Goal: Transaction & Acquisition: Purchase product/service

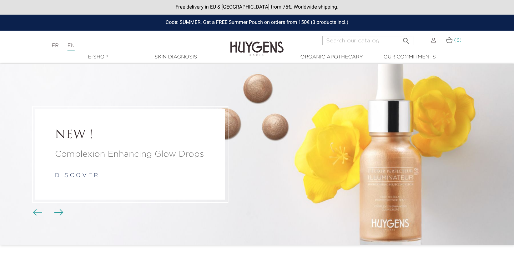
click at [452, 39] on img at bounding box center [449, 40] width 7 height 6
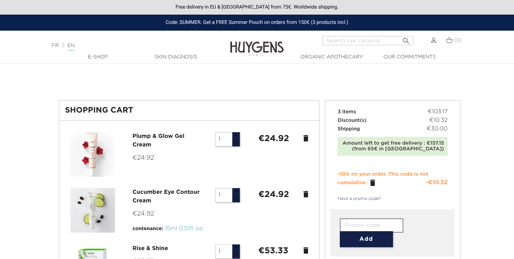
click at [249, 47] on img at bounding box center [257, 43] width 54 height 27
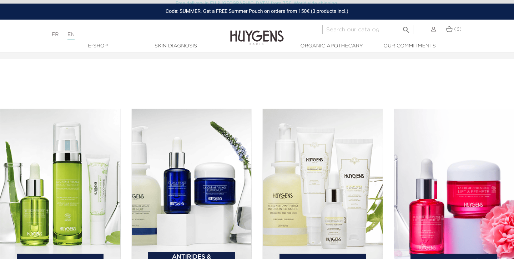
scroll to position [1055, 0]
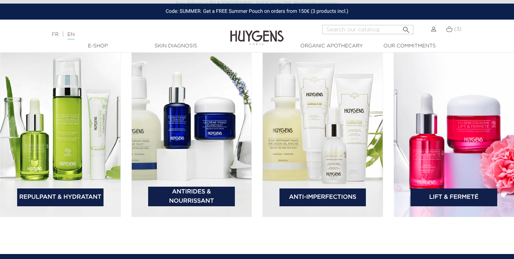
click at [430, 136] on img at bounding box center [454, 131] width 121 height 174
click at [446, 201] on link "Lift & Fermeté" at bounding box center [453, 198] width 87 height 18
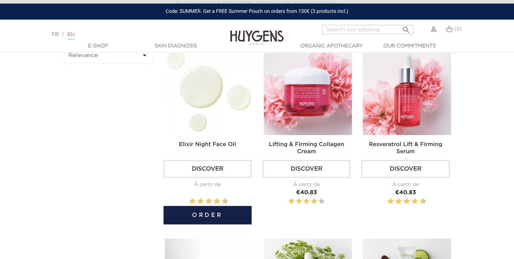
scroll to position [229, 0]
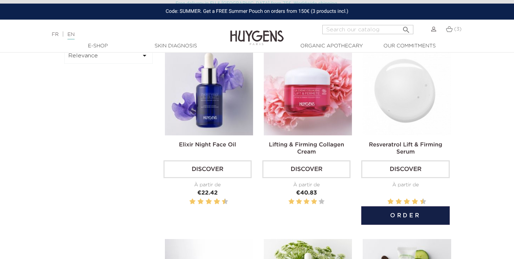
click at [405, 170] on link "Discover" at bounding box center [405, 170] width 88 height 18
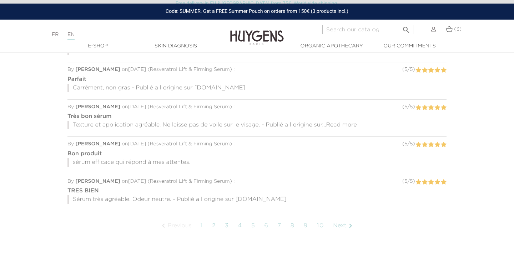
scroll to position [627, 0]
click at [214, 217] on link "2" at bounding box center [213, 226] width 11 height 18
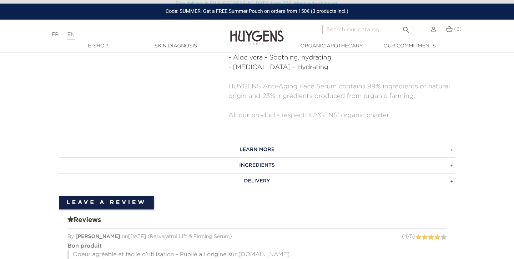
scroll to position [385, 0]
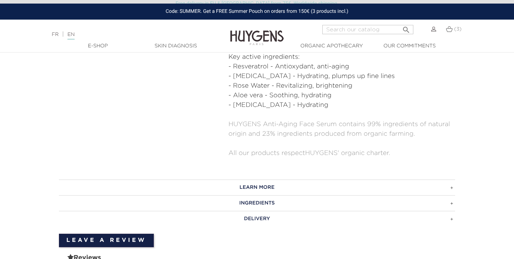
click at [251, 197] on h3 "INGREDIENTS" at bounding box center [257, 204] width 396 height 16
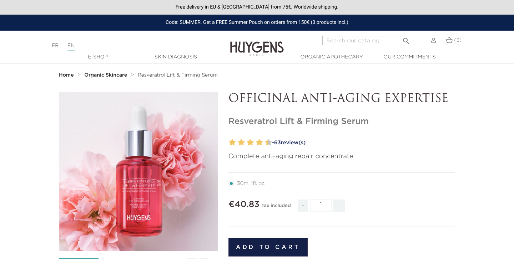
scroll to position [0, 0]
click at [310, 23] on div "Code: SUMMER. Get a FREE Summer Pouch on orders from 150€ (3 products incl.)" at bounding box center [257, 23] width 514 height 16
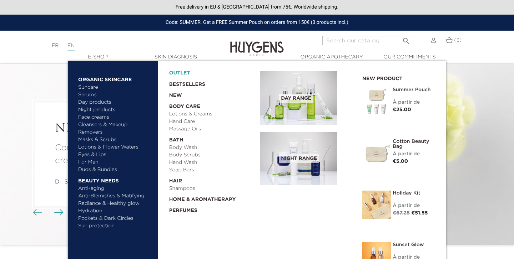
click at [181, 75] on link "OUTLET" at bounding box center [209, 71] width 80 height 11
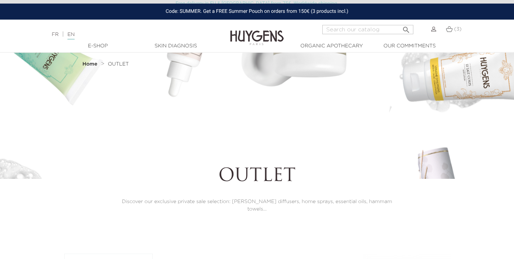
scroll to position [247, 0]
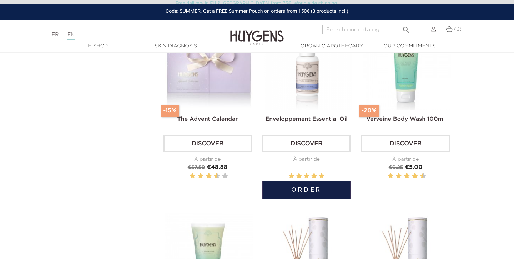
click at [298, 89] on img at bounding box center [308, 66] width 88 height 88
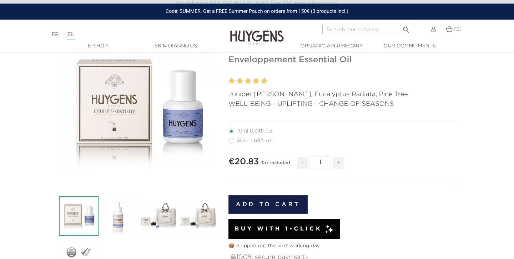
scroll to position [63, 0]
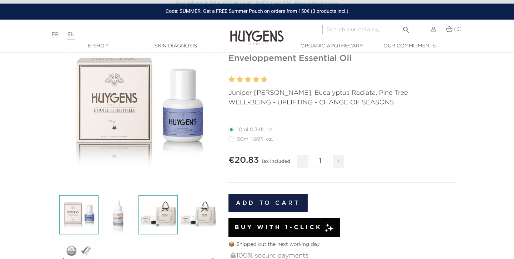
click at [161, 210] on img at bounding box center [158, 215] width 40 height 40
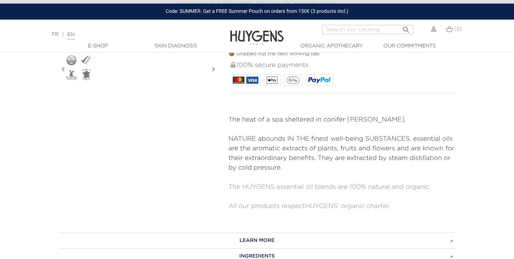
scroll to position [287, 0]
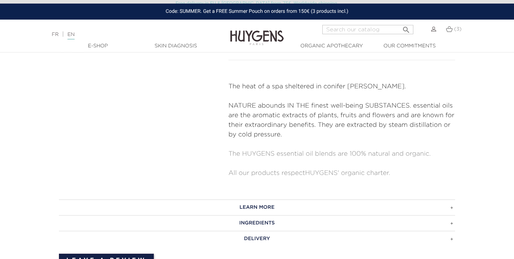
click at [260, 229] on h3 "INGREDIENTS" at bounding box center [257, 224] width 396 height 16
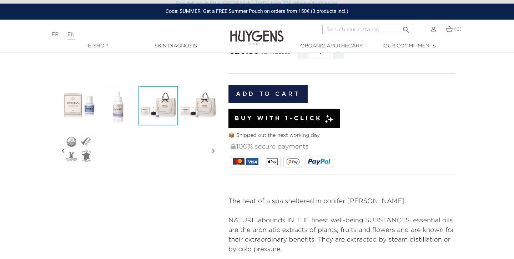
scroll to position [118, 0]
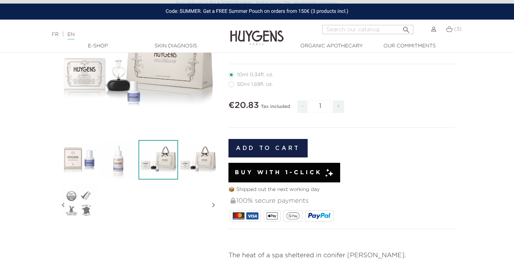
click at [232, 85] on label4"] "50ml 1.69fl. oz." at bounding box center [254, 85] width 53 height 6
radio input "true"
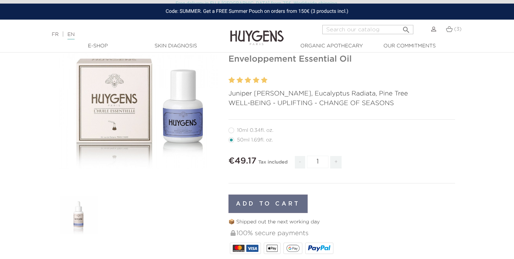
scroll to position [84, 0]
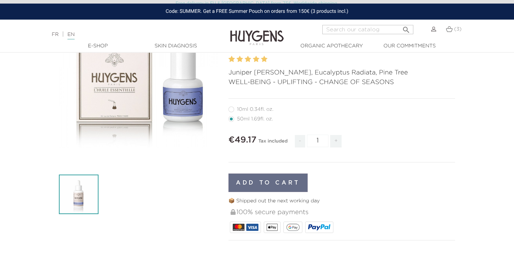
click at [75, 197] on img at bounding box center [79, 195] width 40 height 40
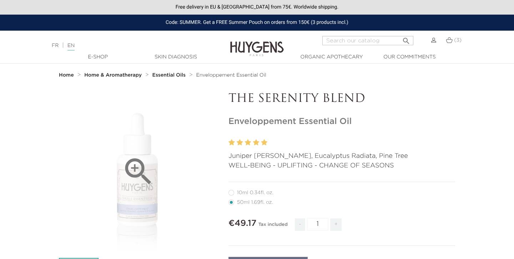
scroll to position [0, 0]
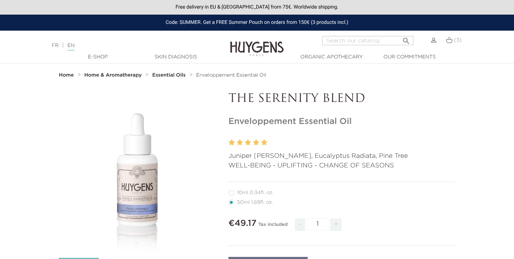
radio input "true"
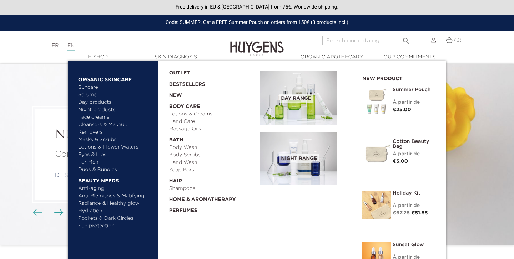
click at [382, 99] on img at bounding box center [376, 101] width 29 height 29
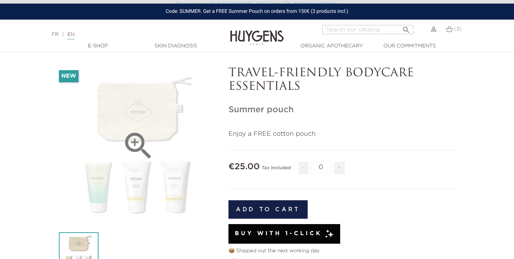
scroll to position [51, 0]
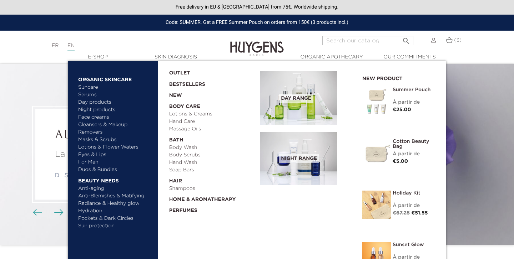
click at [96, 117] on link "Face creams" at bounding box center [115, 117] width 75 height 7
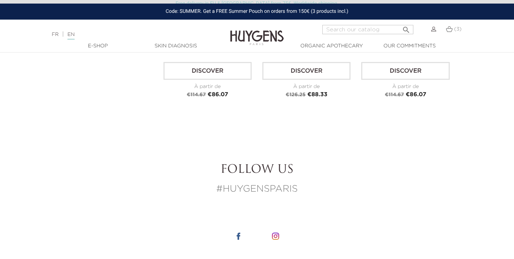
scroll to position [1300, 0]
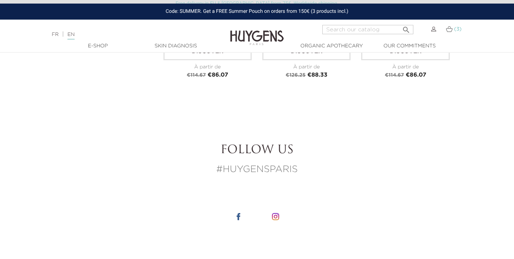
click at [447, 30] on img at bounding box center [449, 29] width 7 height 6
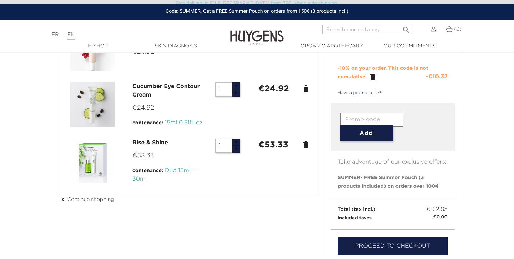
scroll to position [189, 0]
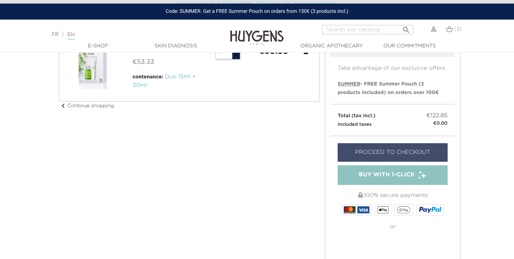
click at [399, 152] on link "Proceed to checkout" at bounding box center [393, 152] width 110 height 19
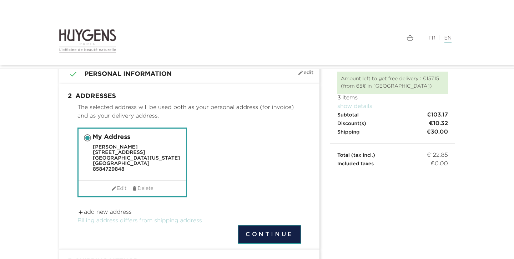
scroll to position [87, 0]
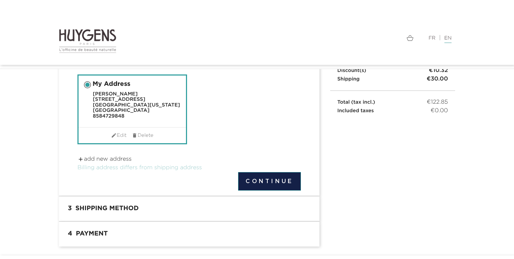
click at [118, 162] on link " add new address" at bounding box center [104, 160] width 54 height 6
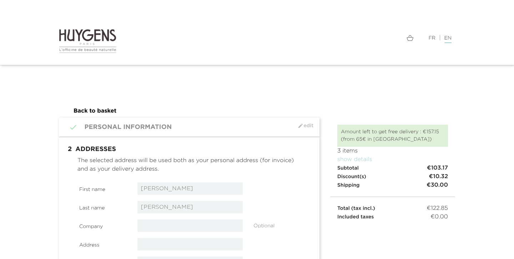
select select "21"
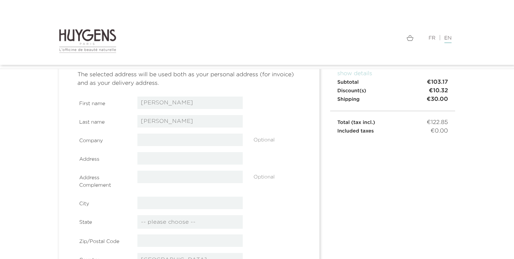
scroll to position [69, 0]
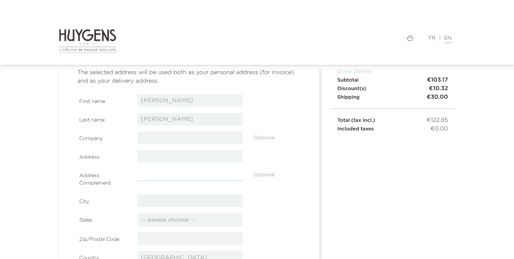
click at [165, 177] on input "text" at bounding box center [190, 175] width 106 height 12
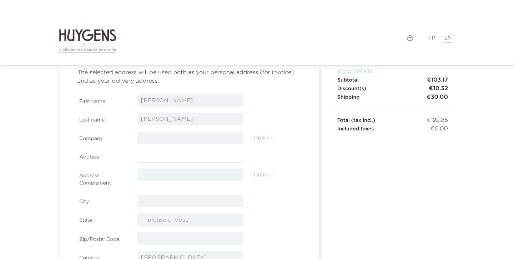
click at [159, 156] on input "text" at bounding box center [190, 156] width 106 height 12
type input "Princes St"
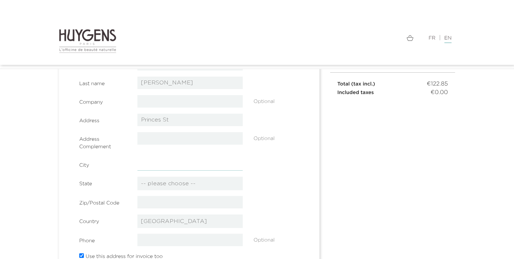
scroll to position [152, 0]
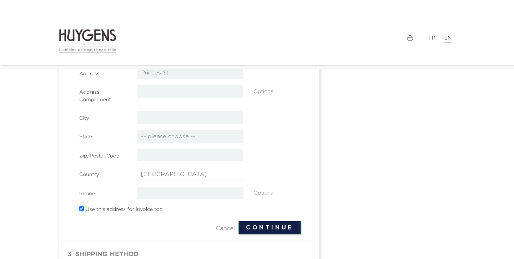
select select "17"
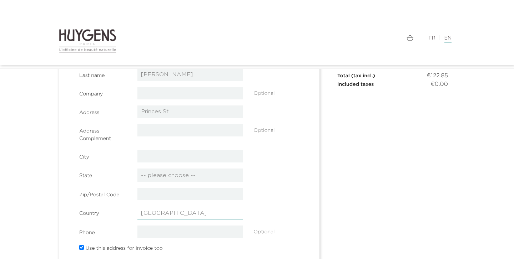
scroll to position [98, 0]
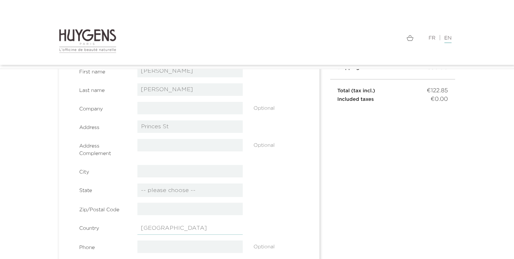
select select "17"
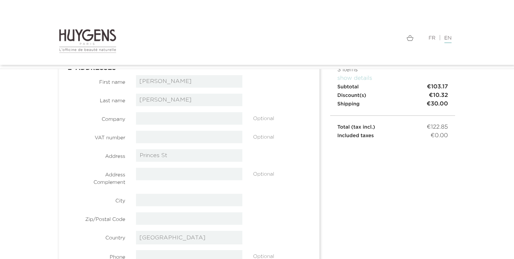
scroll to position [59, 0]
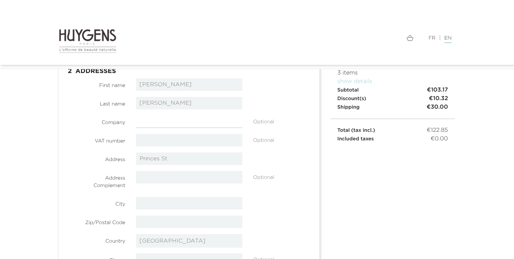
click at [161, 125] on input "text" at bounding box center [189, 122] width 106 height 12
type input "[GEOGRAPHIC_DATA]"
click at [156, 203] on input "text" at bounding box center [189, 203] width 106 height 12
type input "[GEOGRAPHIC_DATA]"
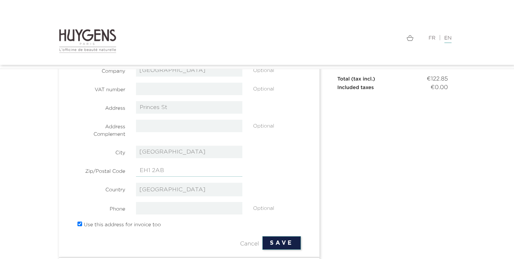
scroll to position [142, 0]
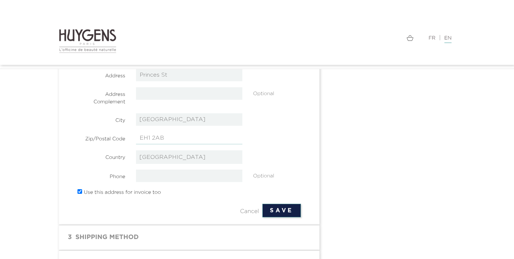
type input "EH1 2AB"
click at [193, 176] on input "tel" at bounding box center [189, 176] width 106 height 12
paste input "[PHONE_NUMBER]"
type input "[PHONE_NUMBER]"
click at [80, 194] on input "checkbox" at bounding box center [79, 192] width 5 height 5
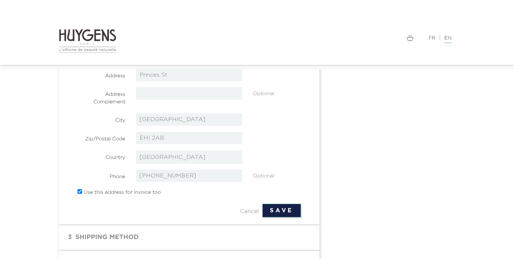
checkbox input "false"
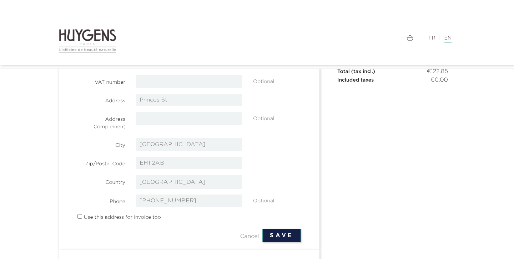
scroll to position [150, 0]
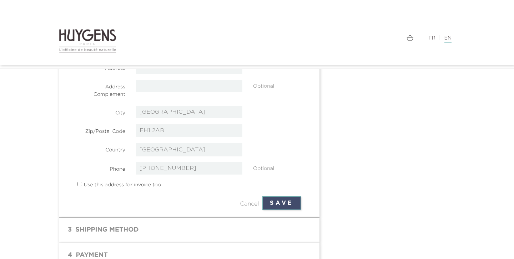
click at [286, 206] on button "Save" at bounding box center [281, 204] width 39 height 14
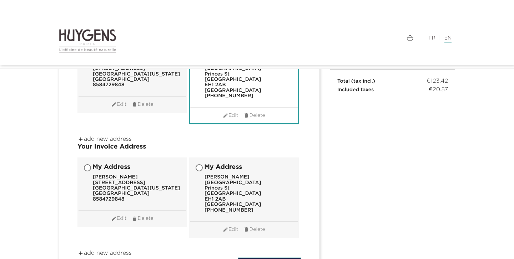
scroll to position [109, 0]
click at [87, 165] on input "My Address Elizabeth Kahler 3427 Fern Meadow Rd Palomar Mountain, California 92…" at bounding box center [88, 168] width 7 height 7
radio input "true"
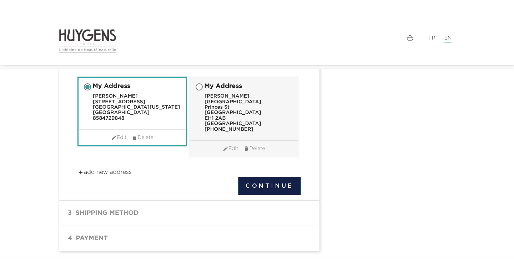
scroll to position [205, 0]
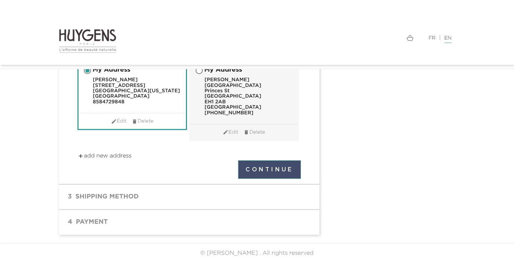
click at [292, 168] on button "Continue" at bounding box center [269, 170] width 63 height 19
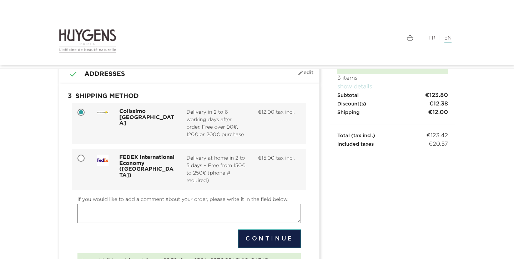
scroll to position [9, 0]
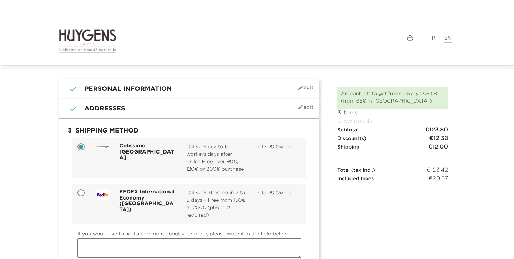
click at [76, 34] on img at bounding box center [87, 41] width 57 height 25
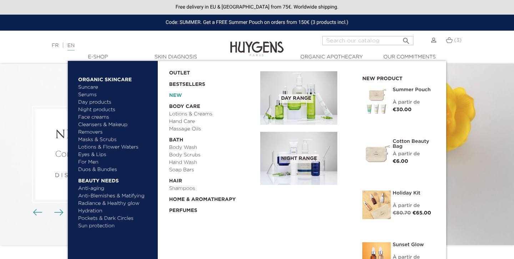
click at [173, 94] on link "New" at bounding box center [212, 94] width 86 height 11
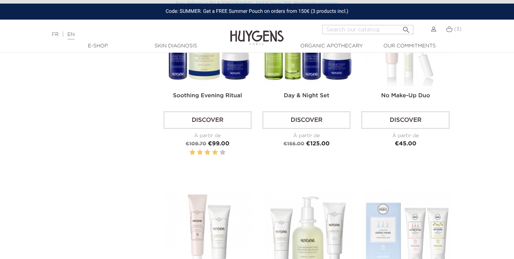
scroll to position [990, 0]
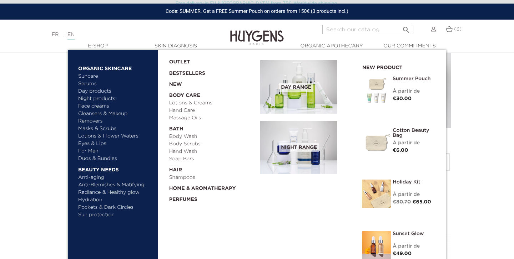
click at [88, 192] on link "Radiance & Healthy glow" at bounding box center [115, 192] width 75 height 7
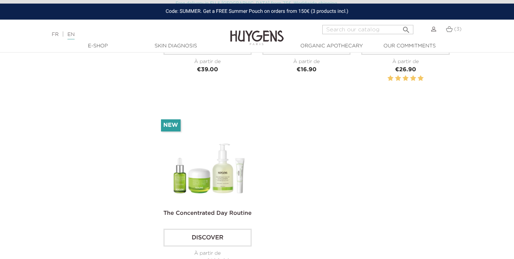
scroll to position [1172, 0]
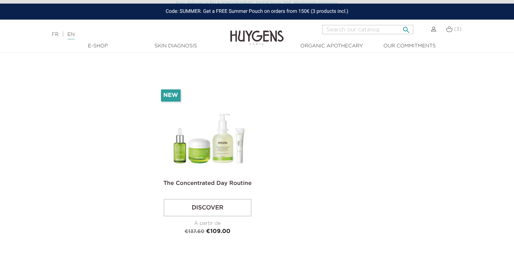
click at [354, 30] on input "Search" at bounding box center [367, 29] width 91 height 9
type input "hyaluronic"
click at [406, 27] on button " Search" at bounding box center [406, 28] width 13 height 10
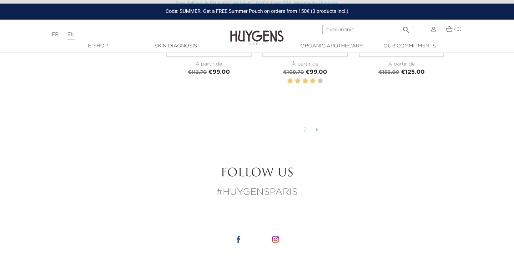
scroll to position [1633, 0]
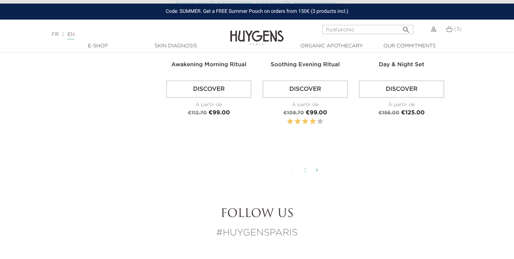
click at [307, 169] on link "2" at bounding box center [305, 171] width 11 height 12
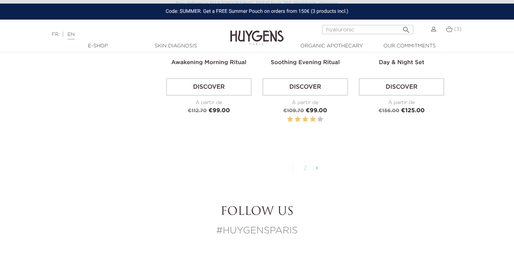
click at [304, 166] on link "2" at bounding box center [305, 169] width 11 height 12
click at [316, 167] on icon at bounding box center [317, 168] width 2 height 6
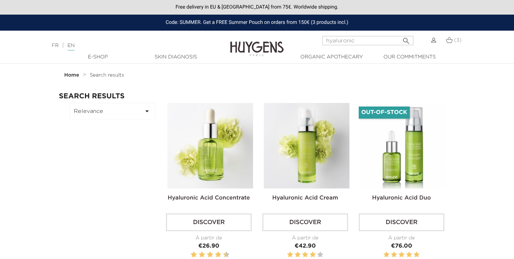
scroll to position [0, 0]
click at [367, 41] on input "hyaluronic" at bounding box center [367, 40] width 91 height 9
type input "cucumber"
click at [406, 38] on button " Search" at bounding box center [406, 39] width 13 height 10
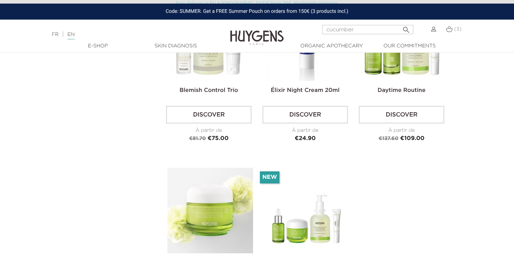
scroll to position [199, 0]
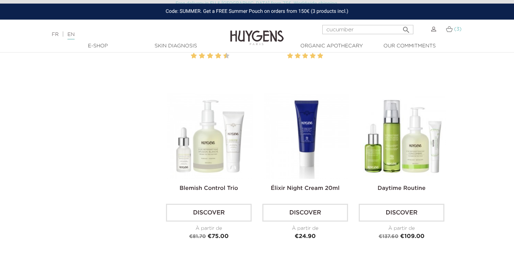
click at [450, 28] on img at bounding box center [449, 29] width 7 height 6
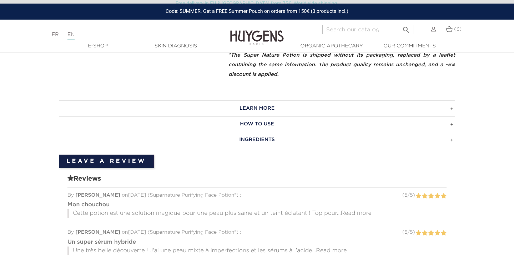
scroll to position [415, 0]
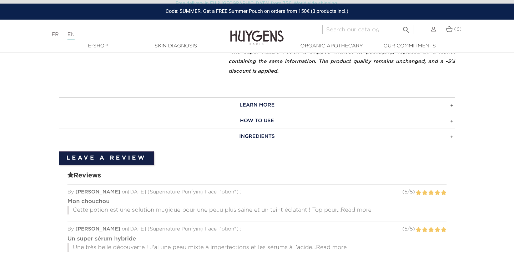
click at [263, 135] on h3 "INGREDIENTS" at bounding box center [257, 137] width 396 height 16
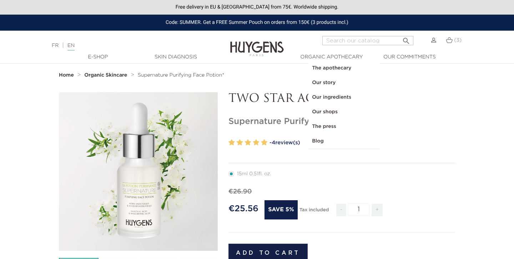
scroll to position [0, 0]
click at [350, 40] on input "Search" at bounding box center [367, 40] width 91 height 9
type input "cucumber"
click at [405, 40] on icon "" at bounding box center [406, 39] width 9 height 9
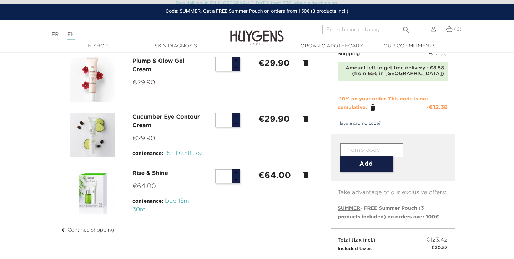
scroll to position [65, 0]
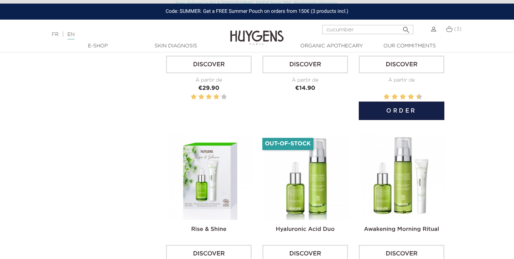
scroll to position [227, 0]
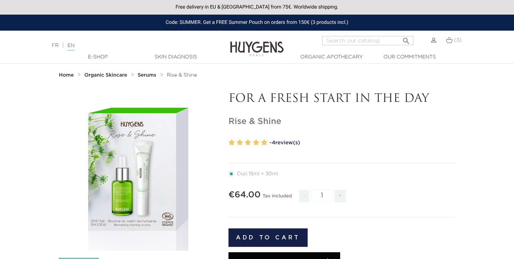
click at [145, 75] on strong "Serums" at bounding box center [147, 75] width 19 height 5
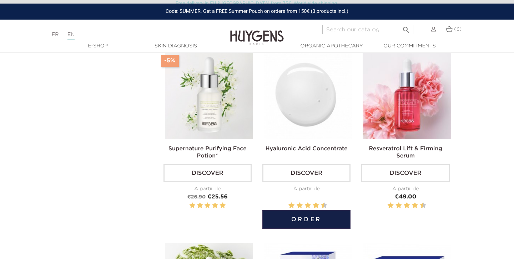
scroll to position [403, 0]
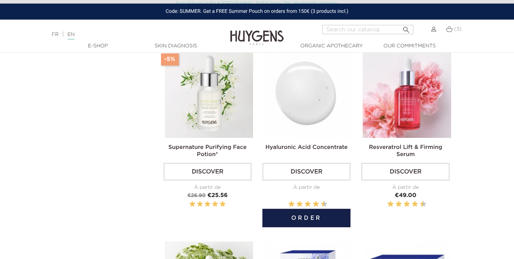
click at [307, 170] on link "Discover" at bounding box center [306, 172] width 88 height 18
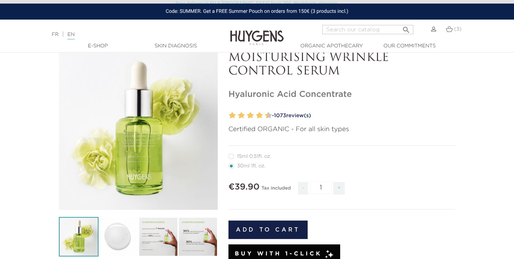
scroll to position [81, 0]
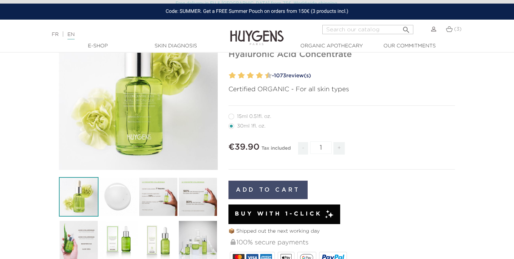
click at [299, 190] on button "Add to cart" at bounding box center [267, 190] width 79 height 19
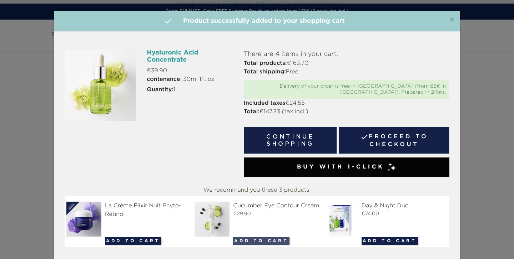
click at [256, 238] on button "Add to cart" at bounding box center [261, 241] width 56 height 7
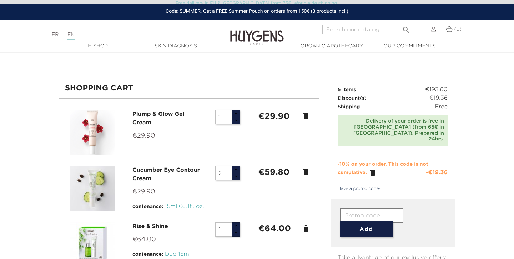
scroll to position [52, 0]
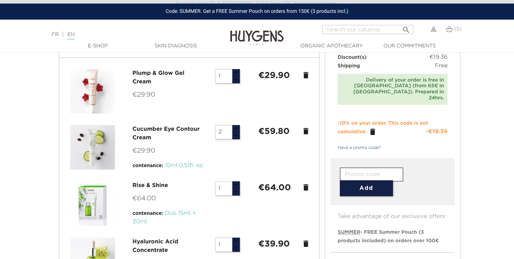
click at [232, 133] on input "2" at bounding box center [223, 132] width 17 height 14
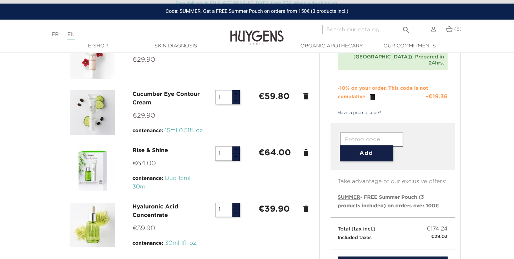
scroll to position [87, 0]
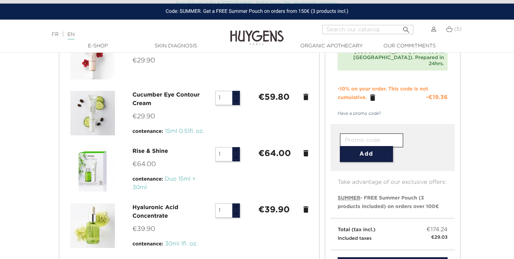
type input "1"
click at [306, 211] on icon "delete" at bounding box center [306, 210] width 9 height 9
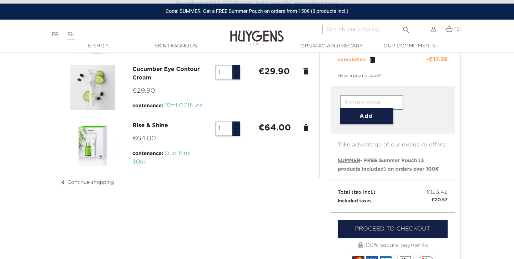
scroll to position [113, 0]
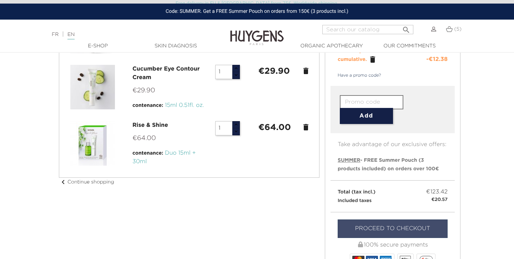
click at [392, 230] on link "Proceed to checkout" at bounding box center [393, 229] width 110 height 19
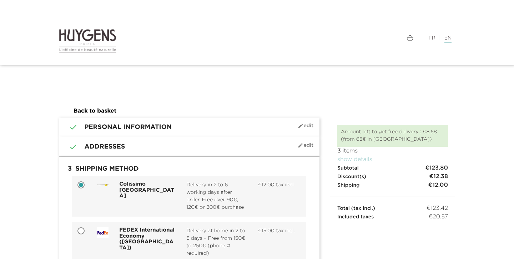
click at [81, 39] on img at bounding box center [87, 41] width 57 height 25
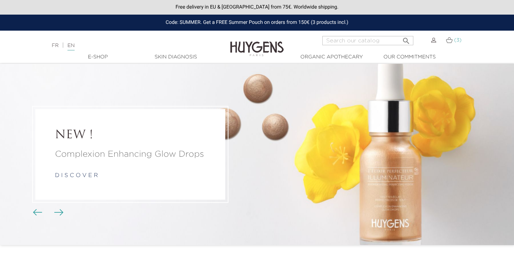
click at [451, 42] on img at bounding box center [449, 40] width 7 height 6
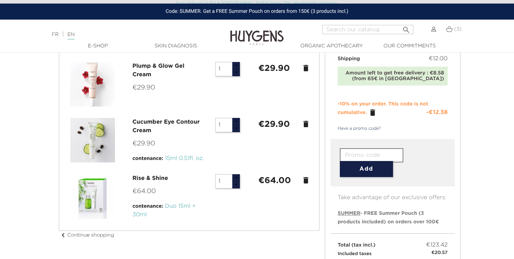
scroll to position [62, 0]
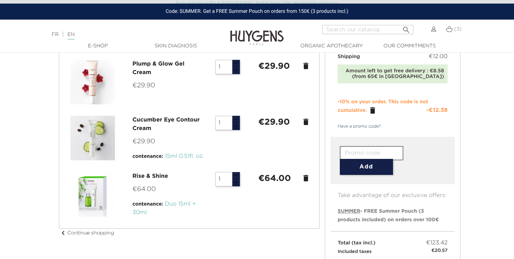
click at [227, 65] on input "1" at bounding box center [223, 67] width 17 height 14
type input "2"
click at [237, 63] on button "button" at bounding box center [236, 63] width 8 height 7
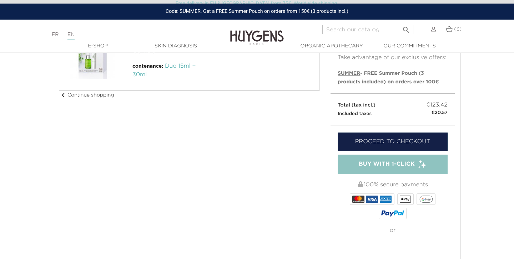
scroll to position [284, 0]
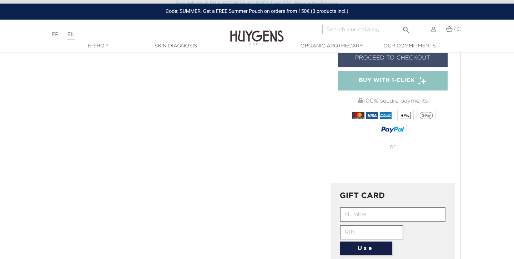
click at [391, 59] on link "Proceed to checkout" at bounding box center [393, 58] width 110 height 19
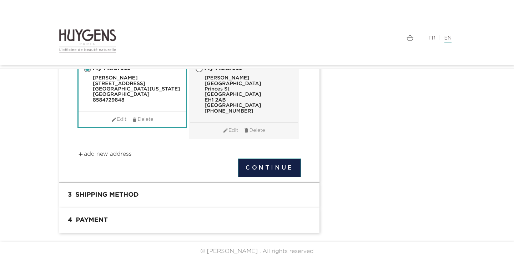
scroll to position [205, 0]
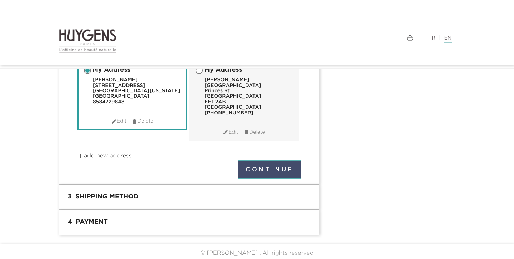
click at [264, 168] on button "Continue" at bounding box center [269, 170] width 63 height 19
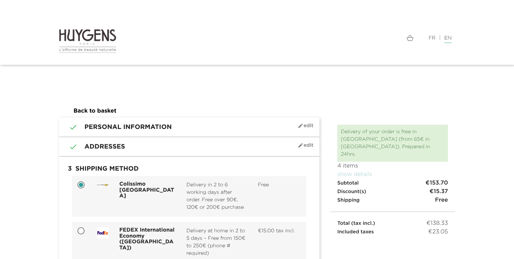
click at [304, 145] on span "mode_edit Edit" at bounding box center [306, 146] width 16 height 6
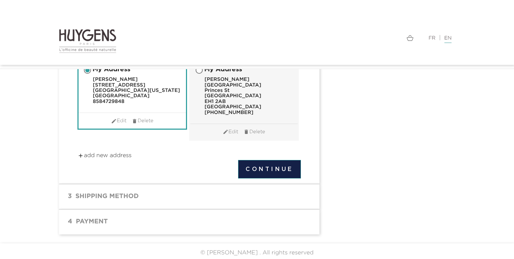
scroll to position [205, 0]
click at [272, 166] on button "Continue" at bounding box center [269, 170] width 63 height 19
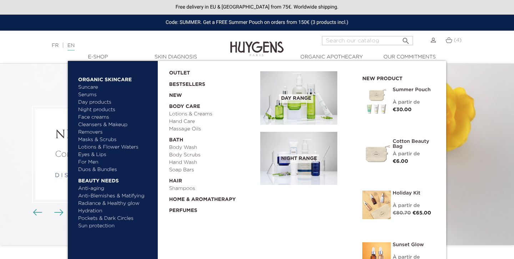
click at [105, 170] on link "Duos & Bundles" at bounding box center [115, 169] width 75 height 7
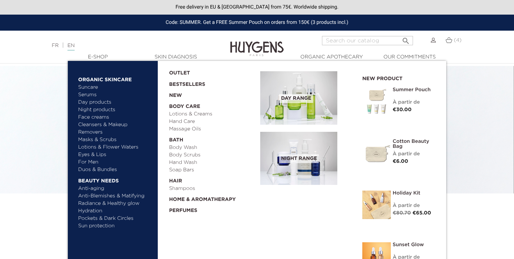
click at [97, 117] on link "Face creams" at bounding box center [115, 117] width 75 height 7
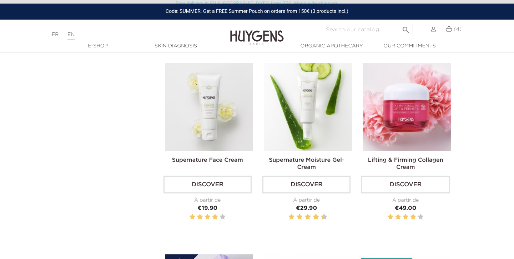
scroll to position [397, 0]
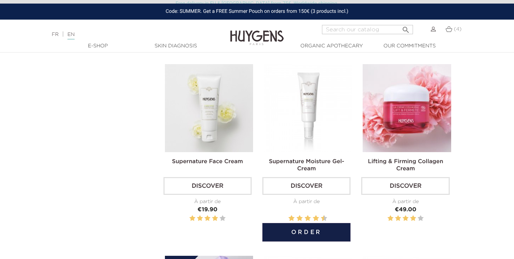
click at [311, 123] on img at bounding box center [308, 108] width 88 height 88
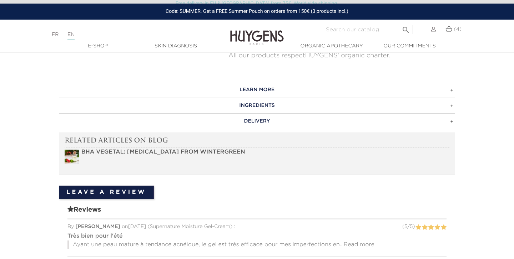
scroll to position [414, 0]
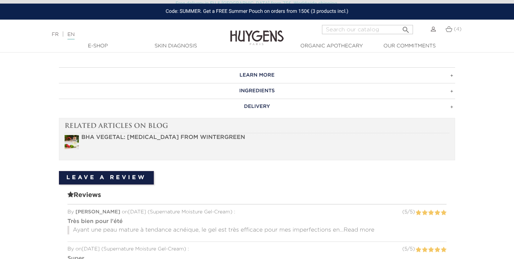
click at [269, 87] on h3 "INGREDIENTS" at bounding box center [257, 91] width 396 height 16
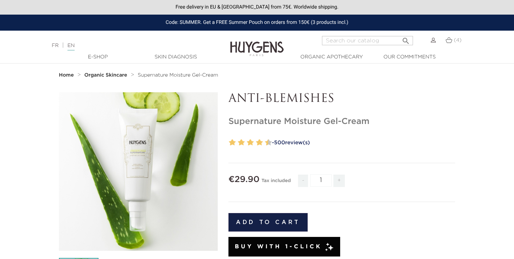
scroll to position [0, 0]
click at [449, 41] on img at bounding box center [448, 40] width 7 height 6
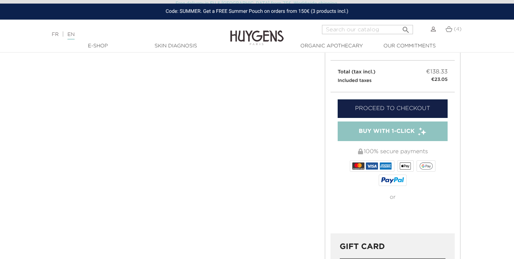
scroll to position [253, 0]
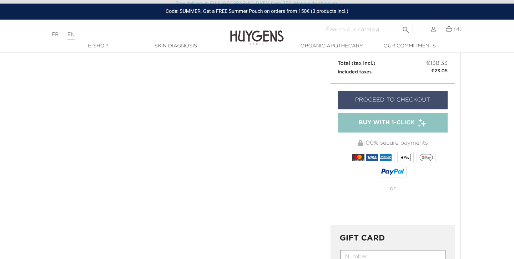
click at [395, 91] on link "Proceed to checkout" at bounding box center [393, 100] width 110 height 19
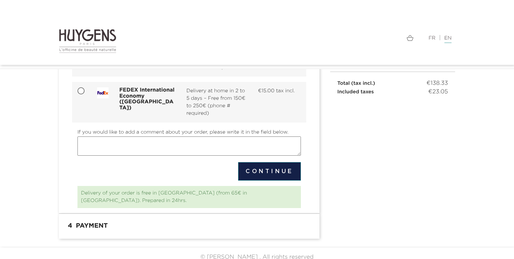
scroll to position [120, 0]
click at [282, 176] on button "Continue" at bounding box center [269, 172] width 63 height 19
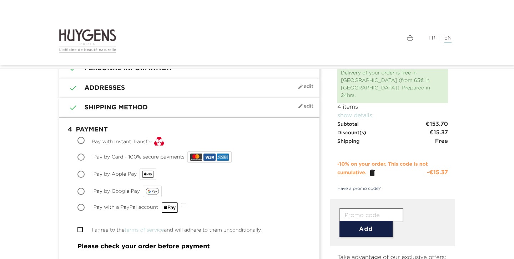
scroll to position [53, 0]
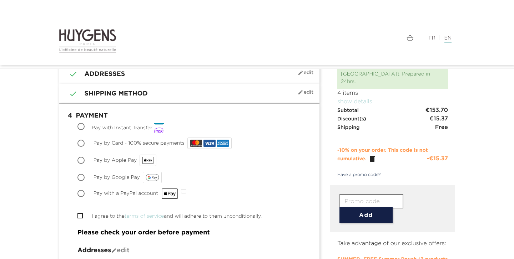
click at [81, 143] on input "Pay by Card - 100% secure payments" at bounding box center [81, 144] width 7 height 7
radio input "true"
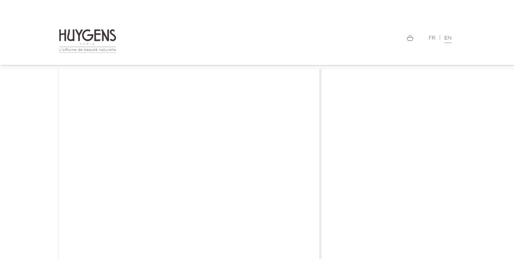
scroll to position [1313, 0]
click at [49, 4] on nav "Language: FR | EN Français English  Search (4) " at bounding box center [257, 32] width 514 height 65
